Goal: Task Accomplishment & Management: Complete application form

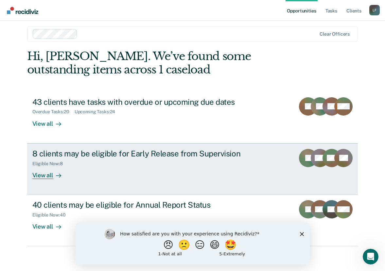
scroll to position [7, 0]
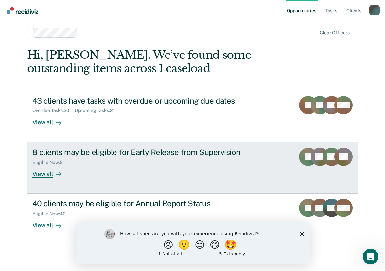
click at [44, 174] on div "View all" at bounding box center [50, 171] width 37 height 13
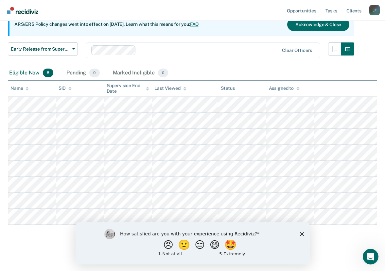
scroll to position [69, 0]
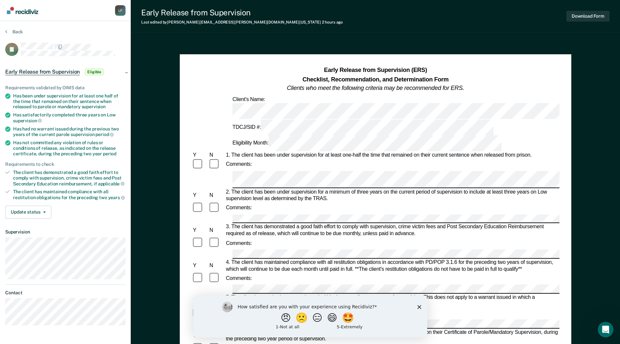
click at [225, 129] on form "Early Release from Supervision (ERS) Checklist, Recommendation, and Determinati…" at bounding box center [376, 350] width 368 height 568
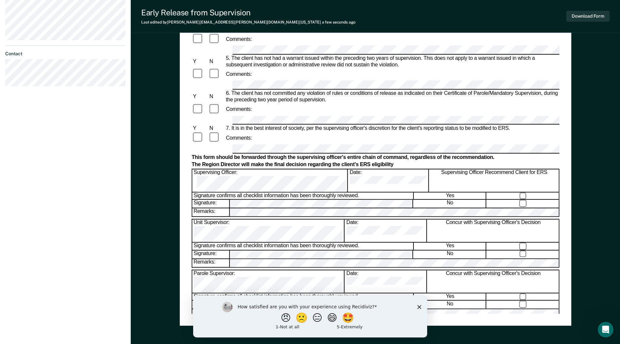
scroll to position [262, 0]
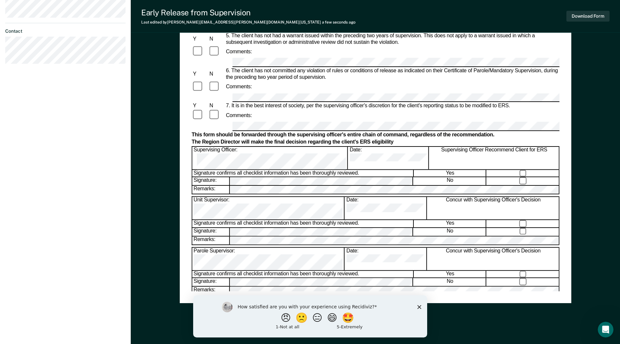
click at [389, 271] on icon "Close survey" at bounding box center [419, 307] width 4 height 4
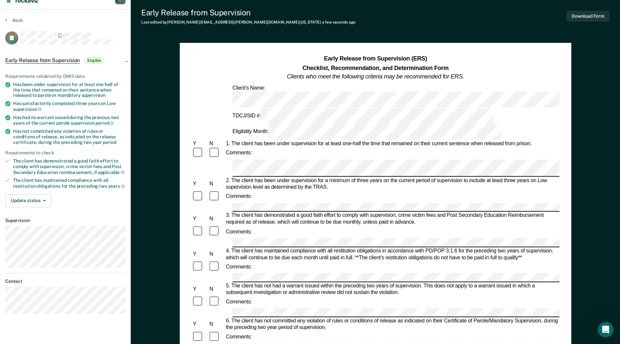
scroll to position [0, 0]
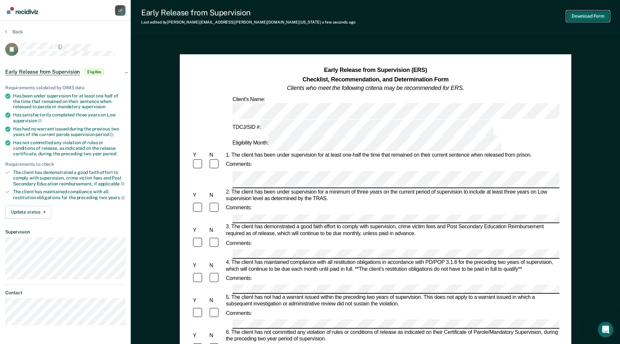
click at [389, 15] on button "Download Form" at bounding box center [588, 16] width 43 height 11
